Goal: Navigation & Orientation: Find specific page/section

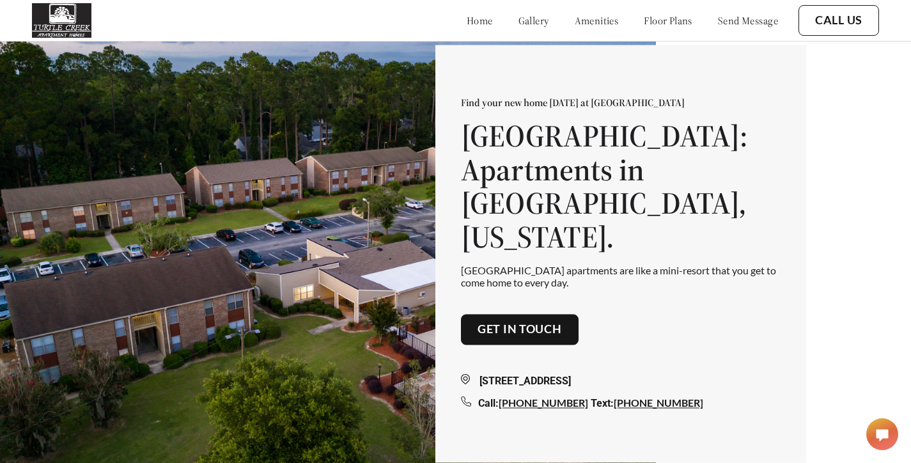
click at [649, 21] on link "floor plans" at bounding box center [668, 20] width 49 height 13
click at [519, 17] on link "gallery" at bounding box center [534, 20] width 31 height 13
click at [647, 21] on link "floor plans" at bounding box center [668, 20] width 49 height 13
click at [467, 21] on link "home" at bounding box center [480, 20] width 26 height 13
